Goal: Check status: Check status

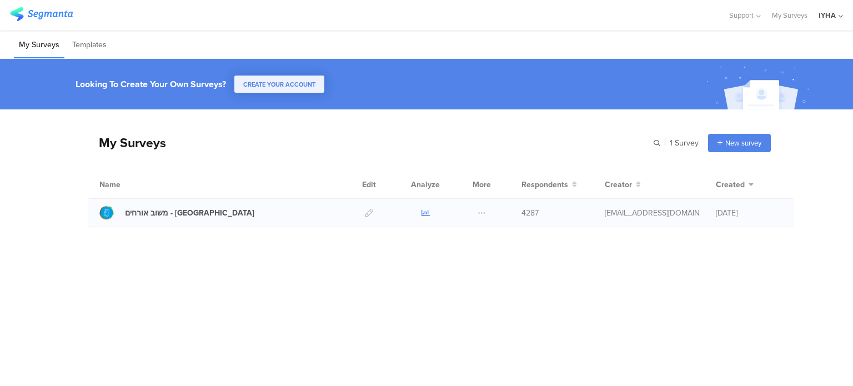
click at [427, 214] on icon at bounding box center [425, 213] width 8 height 8
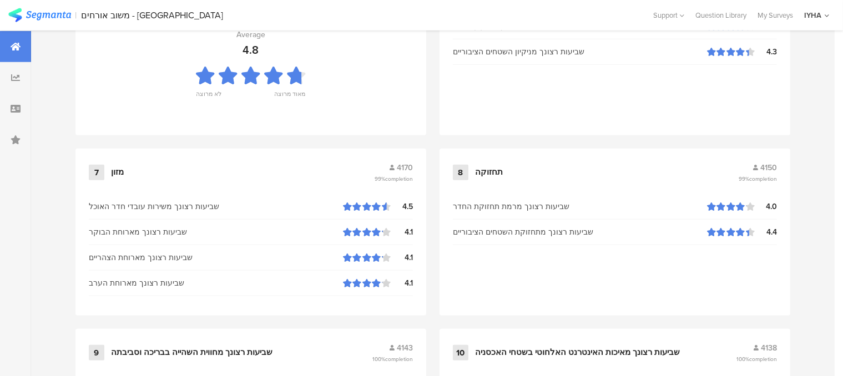
scroll to position [1248, 0]
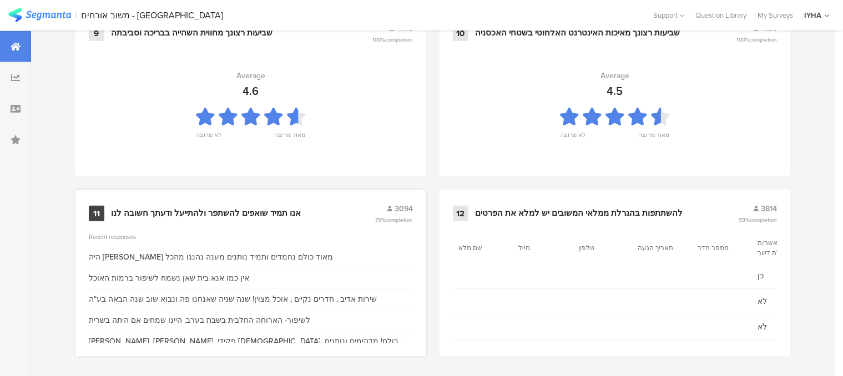
click at [235, 209] on div "אנו תמיד שואפים להשתפר ולהתייעל ודעתך חשובה לנו" at bounding box center [206, 213] width 190 height 11
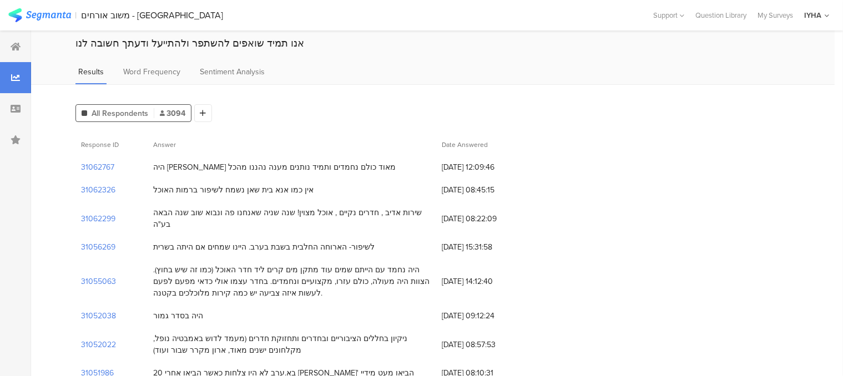
scroll to position [56, 0]
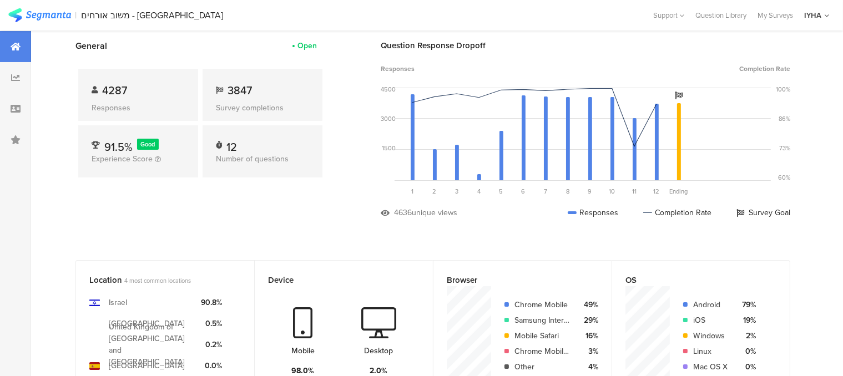
scroll to position [1248, 0]
